Goal: Task Accomplishment & Management: Manage account settings

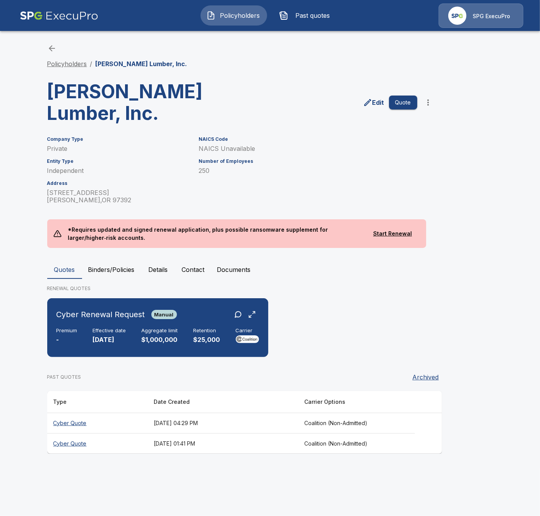
click at [60, 66] on link "Policyholders" at bounding box center [67, 64] width 40 height 8
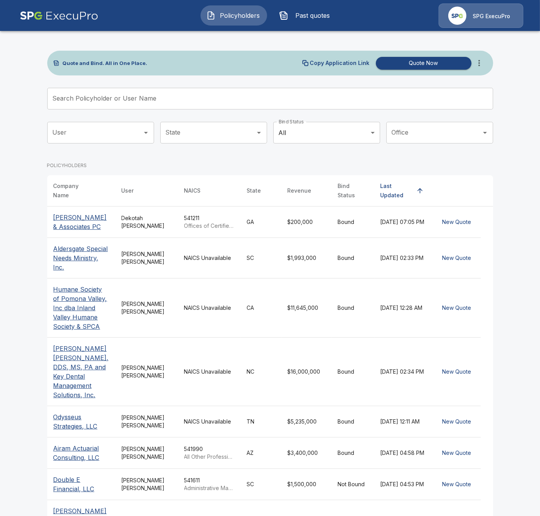
click at [134, 101] on input "Search Policyholder or User Name" at bounding box center [265, 99] width 437 height 22
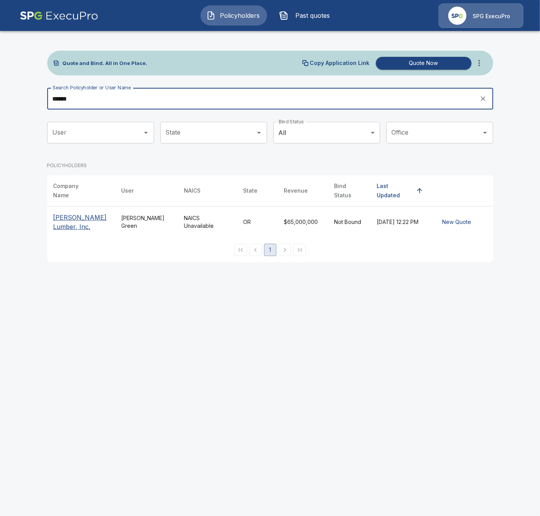
type input "******"
click at [72, 213] on p "[PERSON_NAME] Lumber, Inc." at bounding box center [81, 222] width 56 height 19
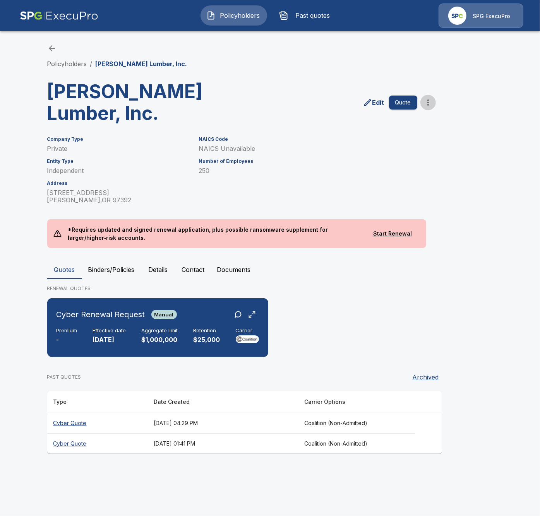
click at [427, 99] on icon "more" at bounding box center [428, 102] width 2 height 6
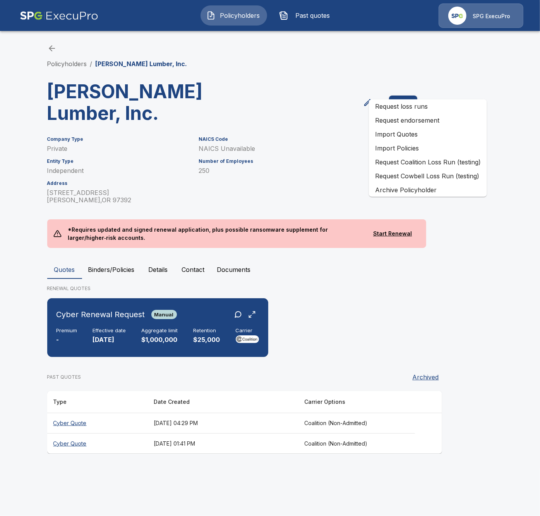
click at [428, 190] on li "Archive Policyholder" at bounding box center [428, 190] width 118 height 14
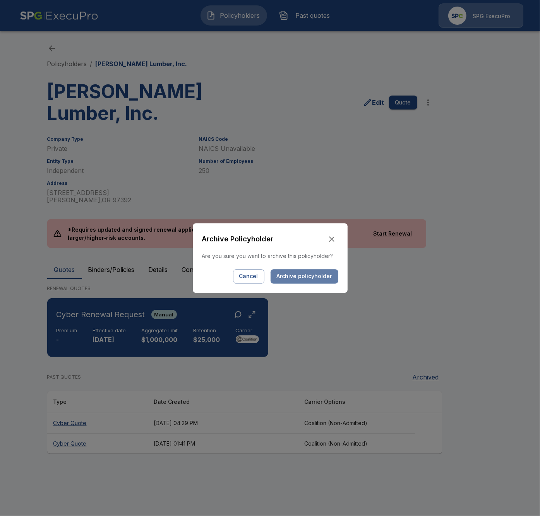
click at [307, 278] on button "Archive policyholder" at bounding box center [304, 276] width 68 height 14
